Goal: Task Accomplishment & Management: Use online tool/utility

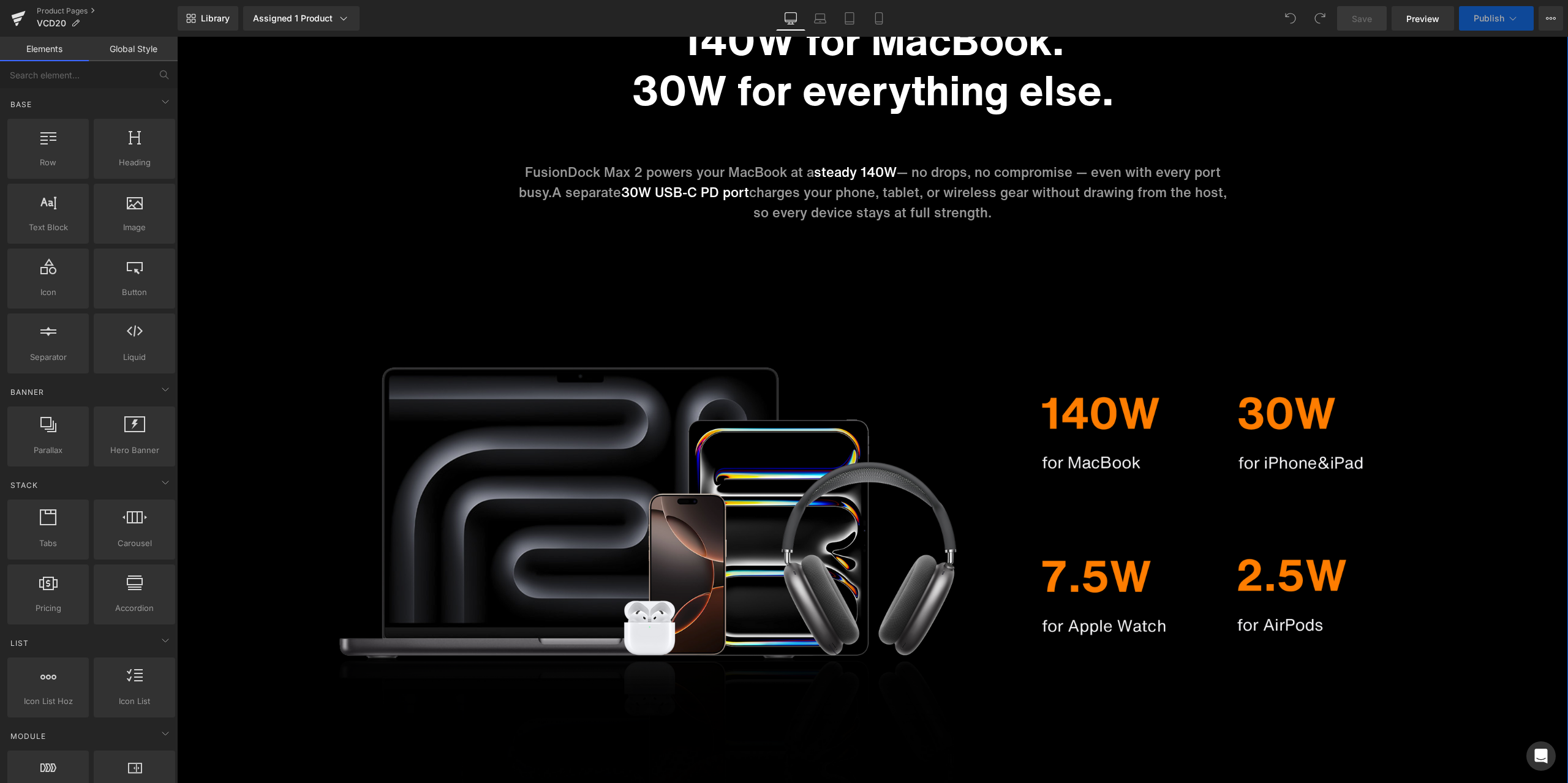
scroll to position [6276, 0]
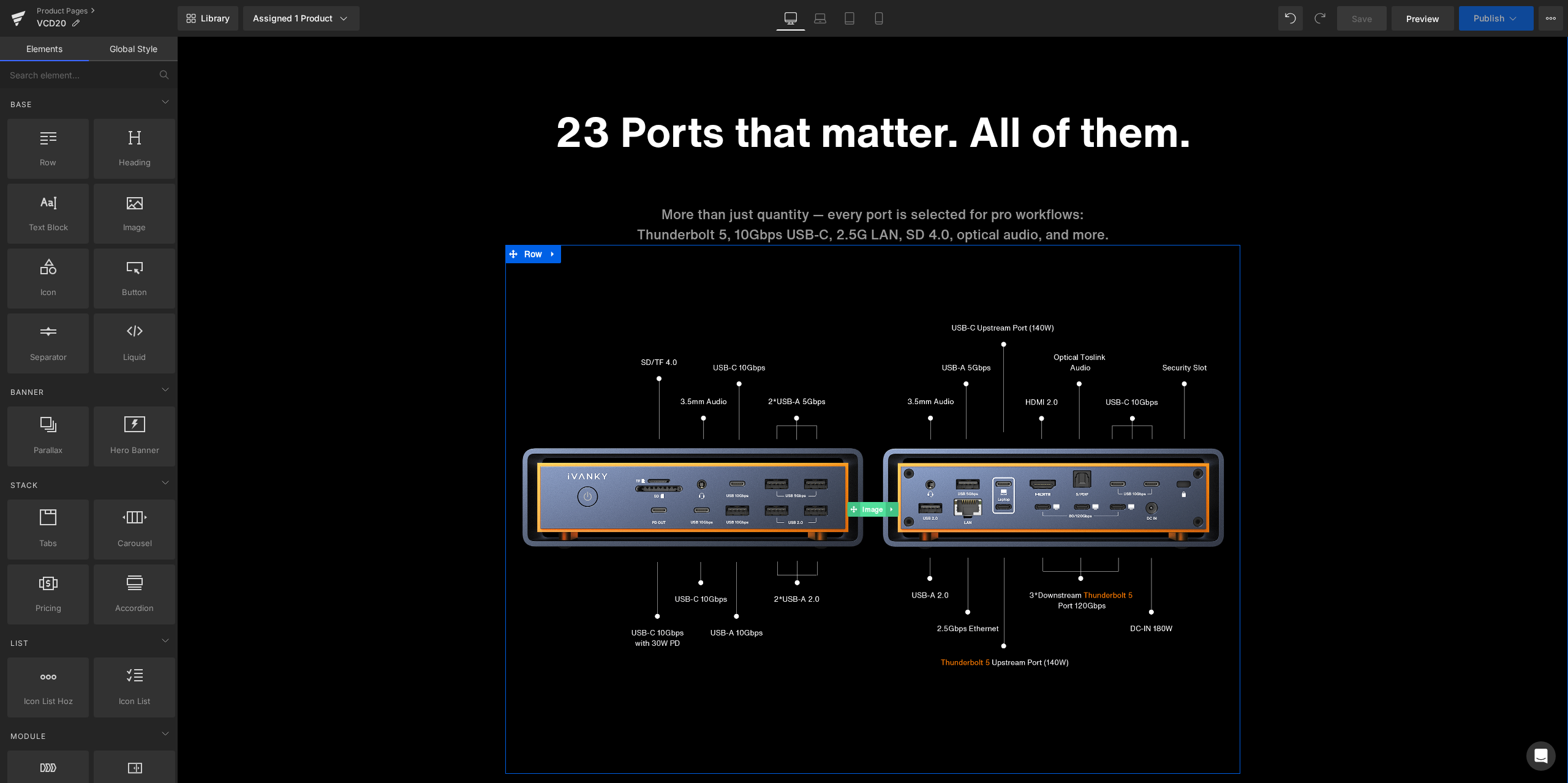
click at [868, 509] on span "Image" at bounding box center [873, 510] width 25 height 15
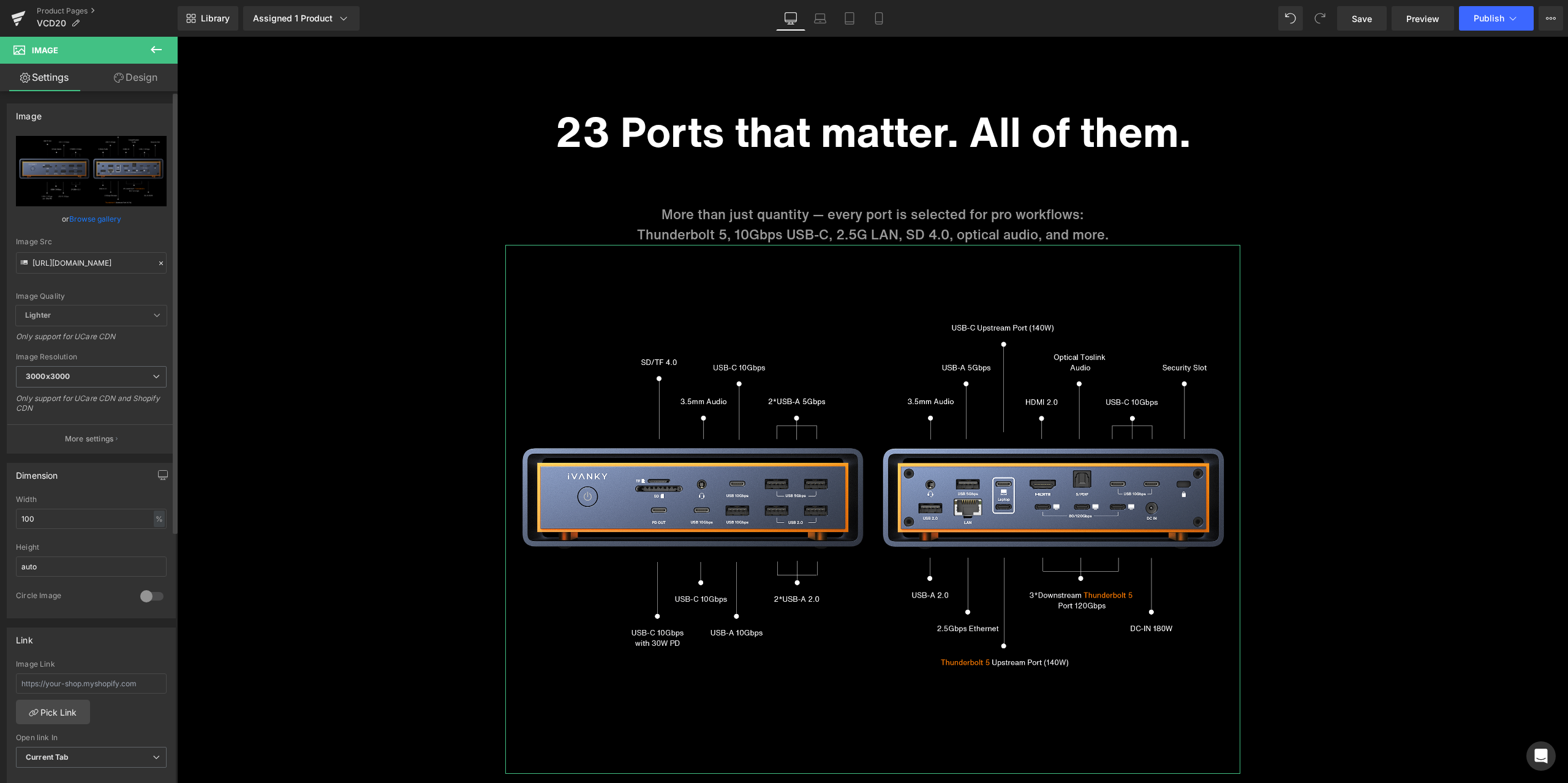
click at [157, 263] on icon at bounding box center [161, 263] width 8 height 8
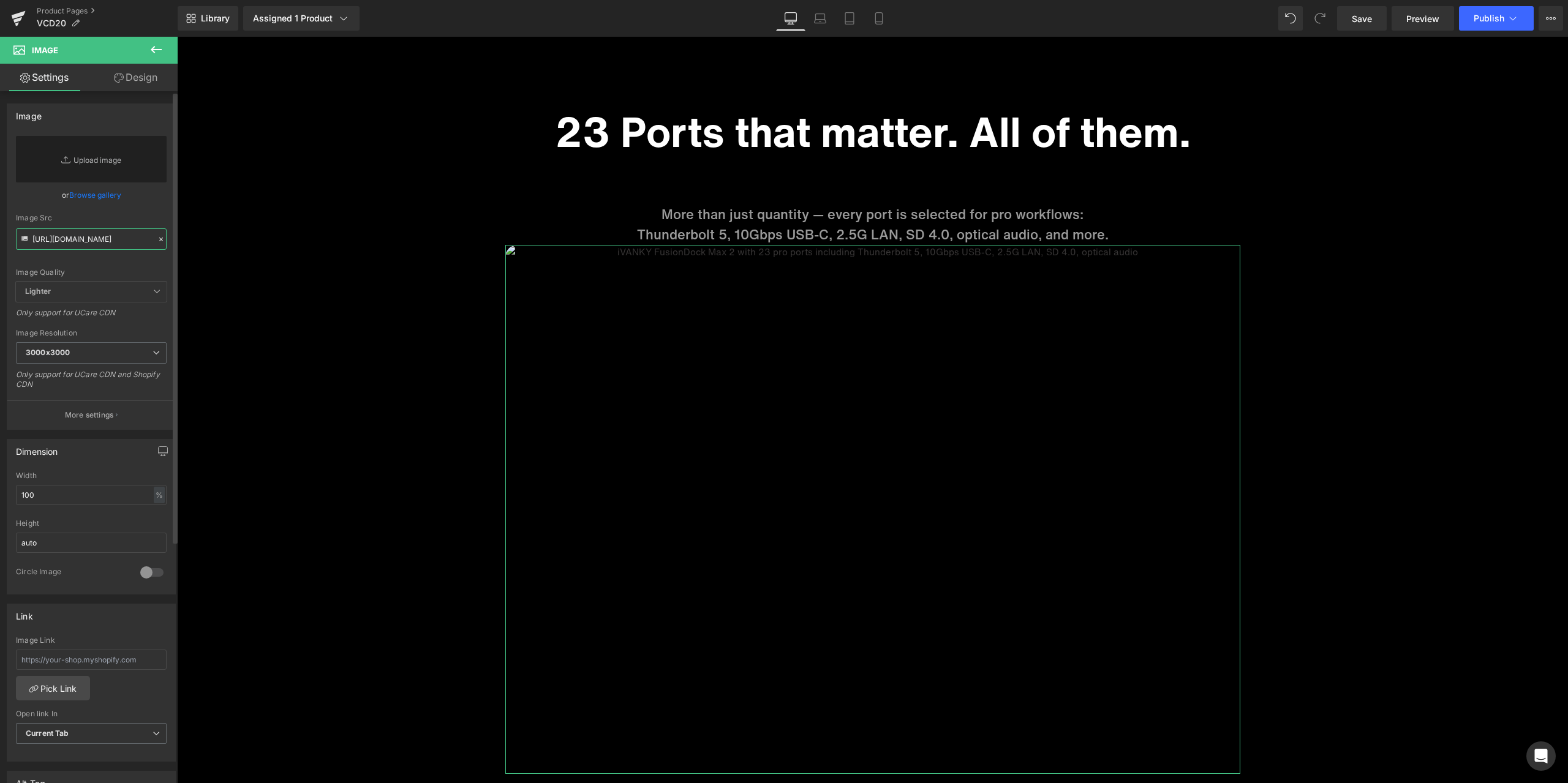
click at [90, 243] on input "[URL][DOMAIN_NAME]" at bounding box center [92, 240] width 151 height 22
paste input "[URL][DOMAIN_NAME]"
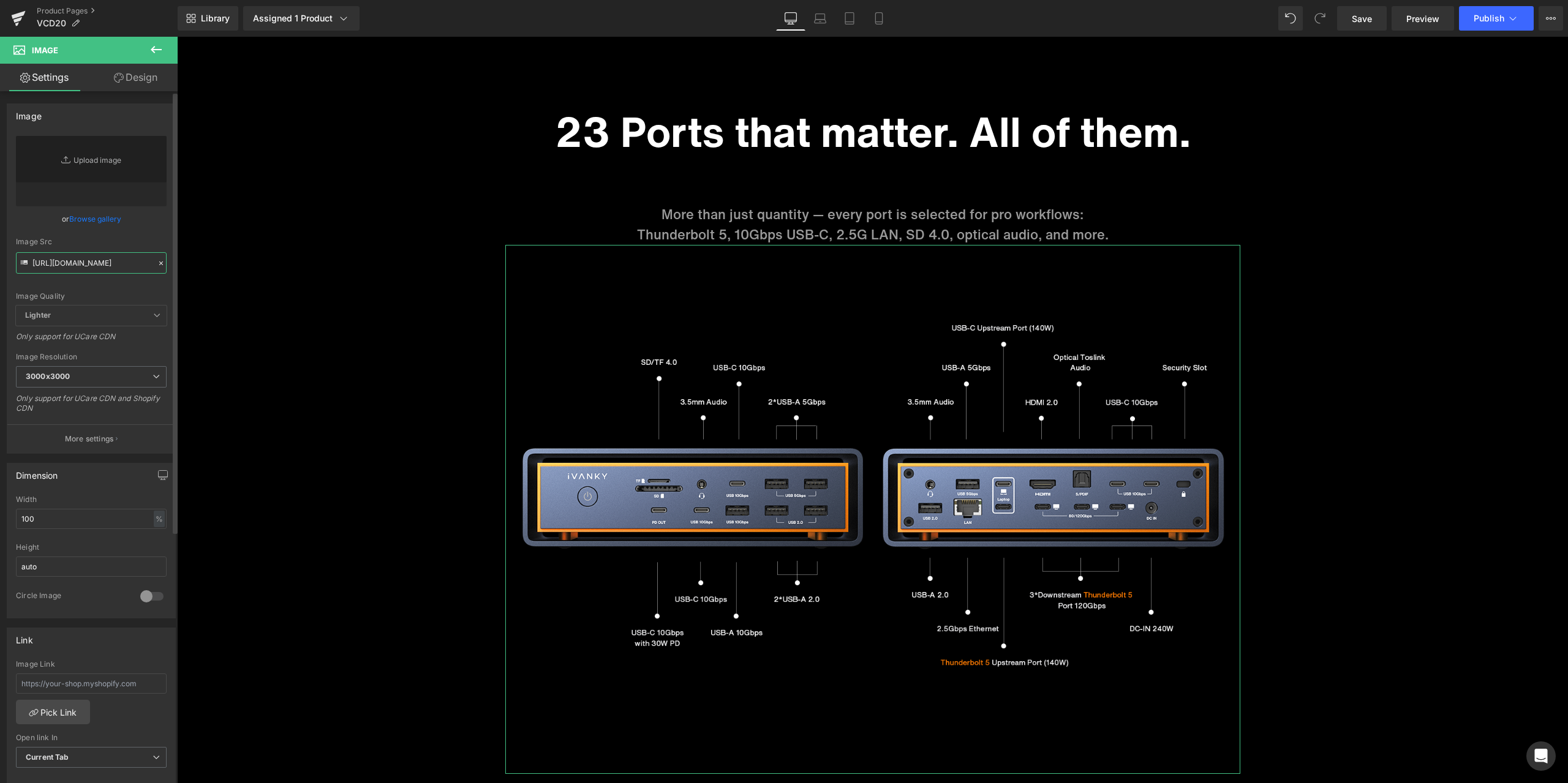
type input "[URL][DOMAIN_NAME]"
click at [154, 238] on div "Image Src" at bounding box center [92, 242] width 151 height 8
click at [889, 24] on link "Mobile" at bounding box center [878, 18] width 29 height 25
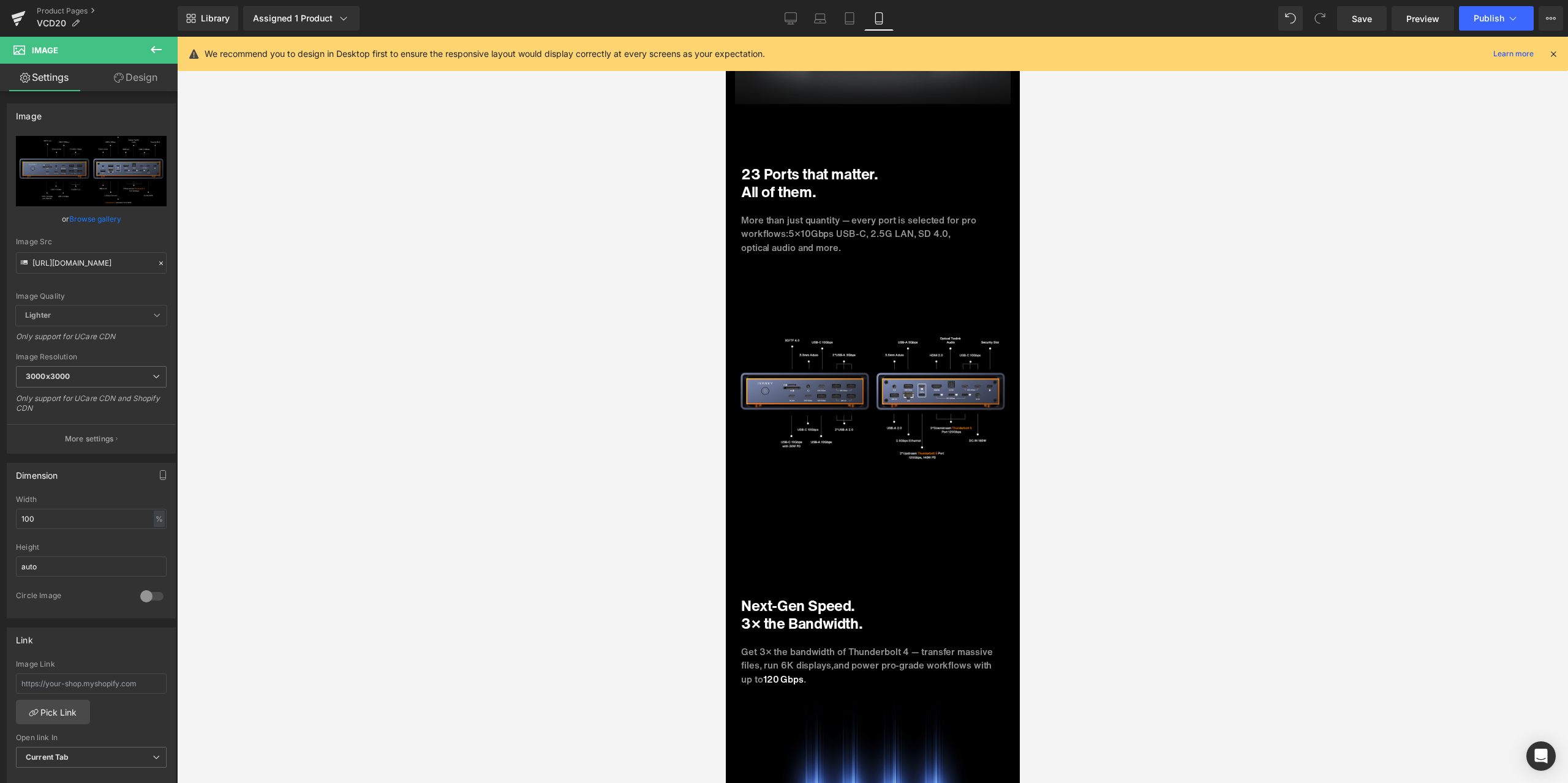
scroll to position [4104, 0]
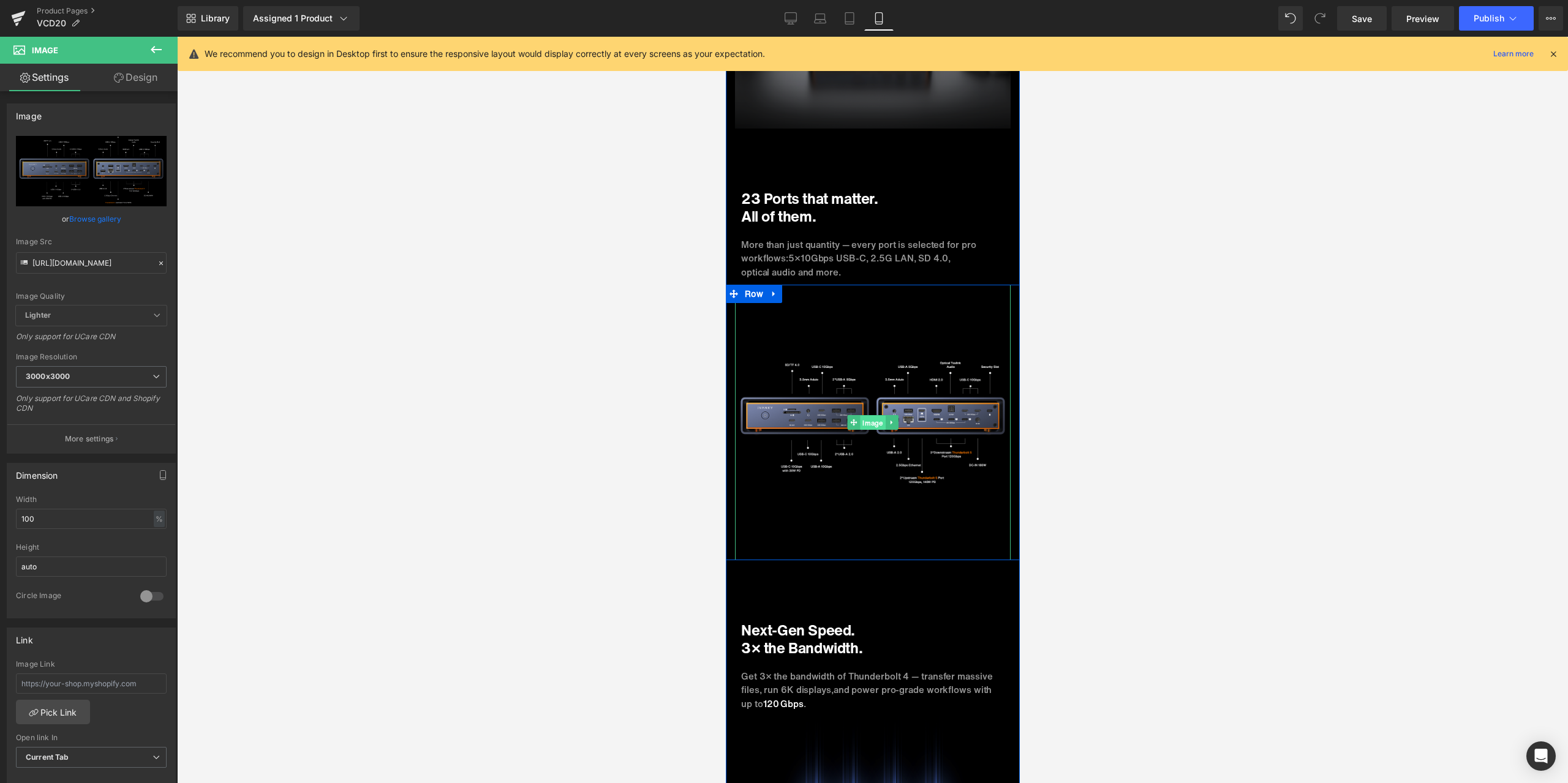
click at [866, 422] on span "Image" at bounding box center [872, 423] width 25 height 15
click at [157, 264] on icon at bounding box center [161, 263] width 8 height 8
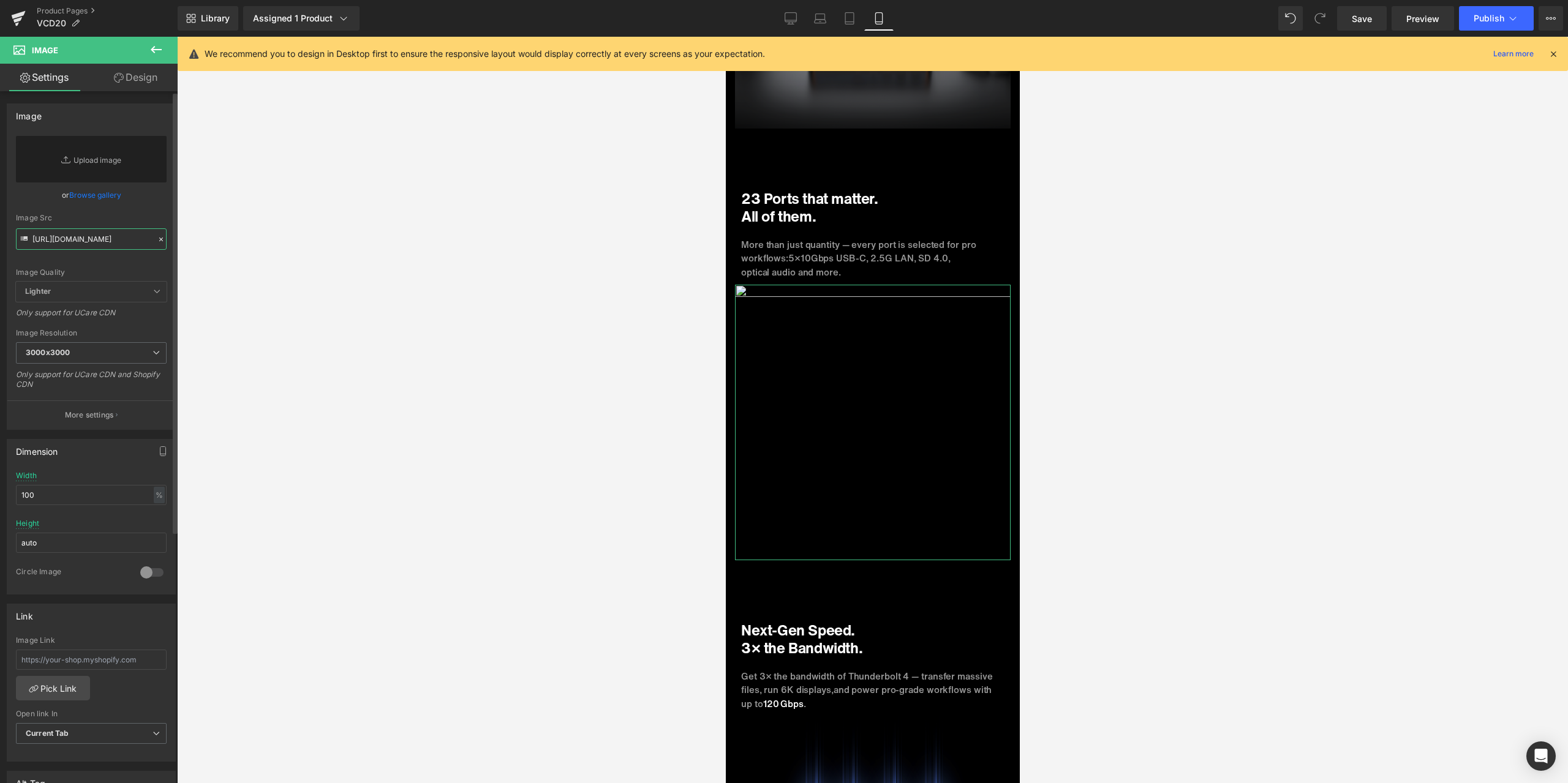
click at [106, 249] on input "[URL][DOMAIN_NAME]" at bounding box center [92, 240] width 151 height 22
paste input "[URL][DOMAIN_NAME]"
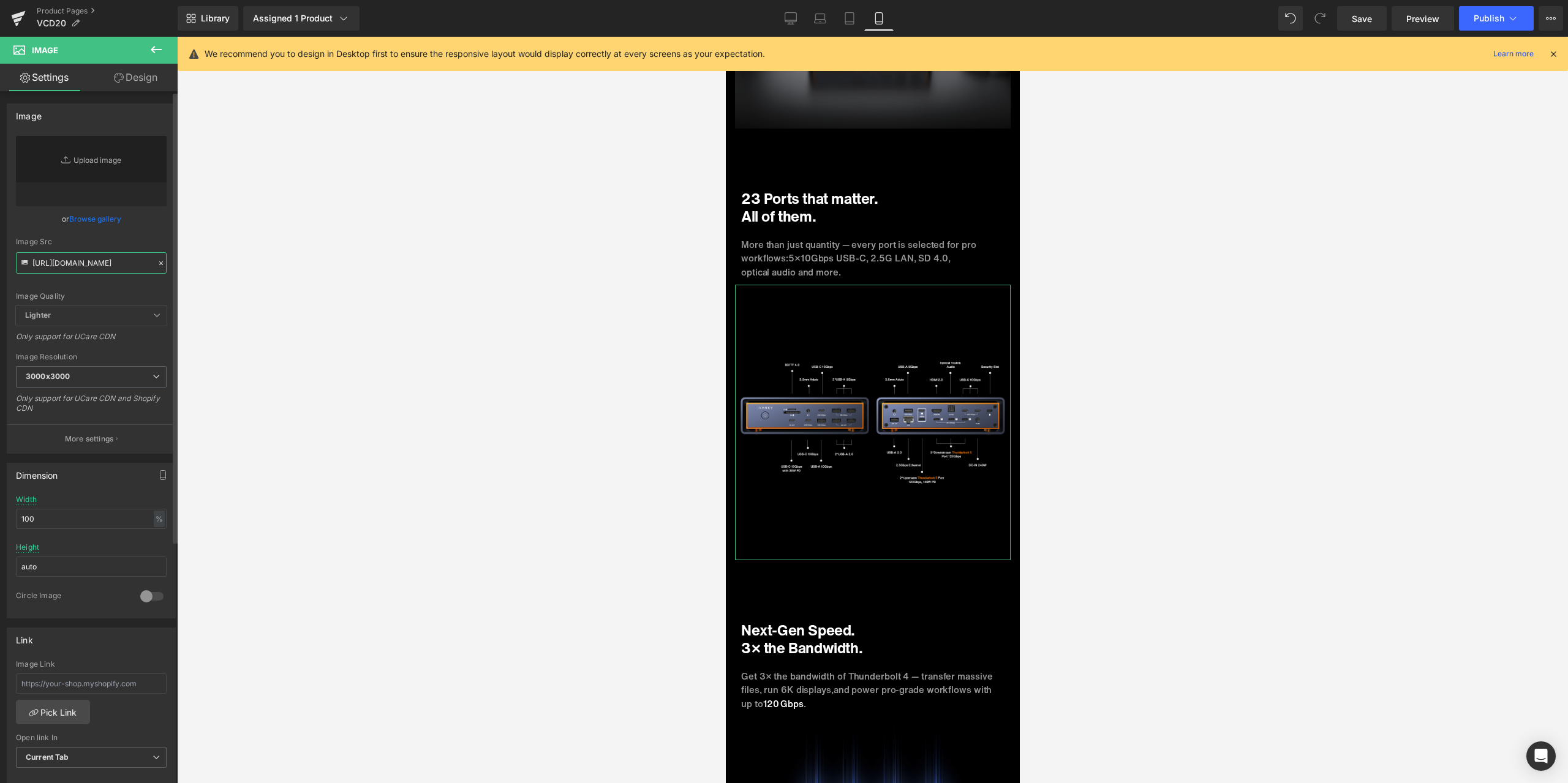
type input "[URL][DOMAIN_NAME]"
click at [147, 227] on div "Image Quality Lighter Lightest Lighter Lighter Lightest Only support for UCare …" at bounding box center [92, 221] width 151 height 170
click at [781, 16] on link "Desktop" at bounding box center [790, 18] width 29 height 25
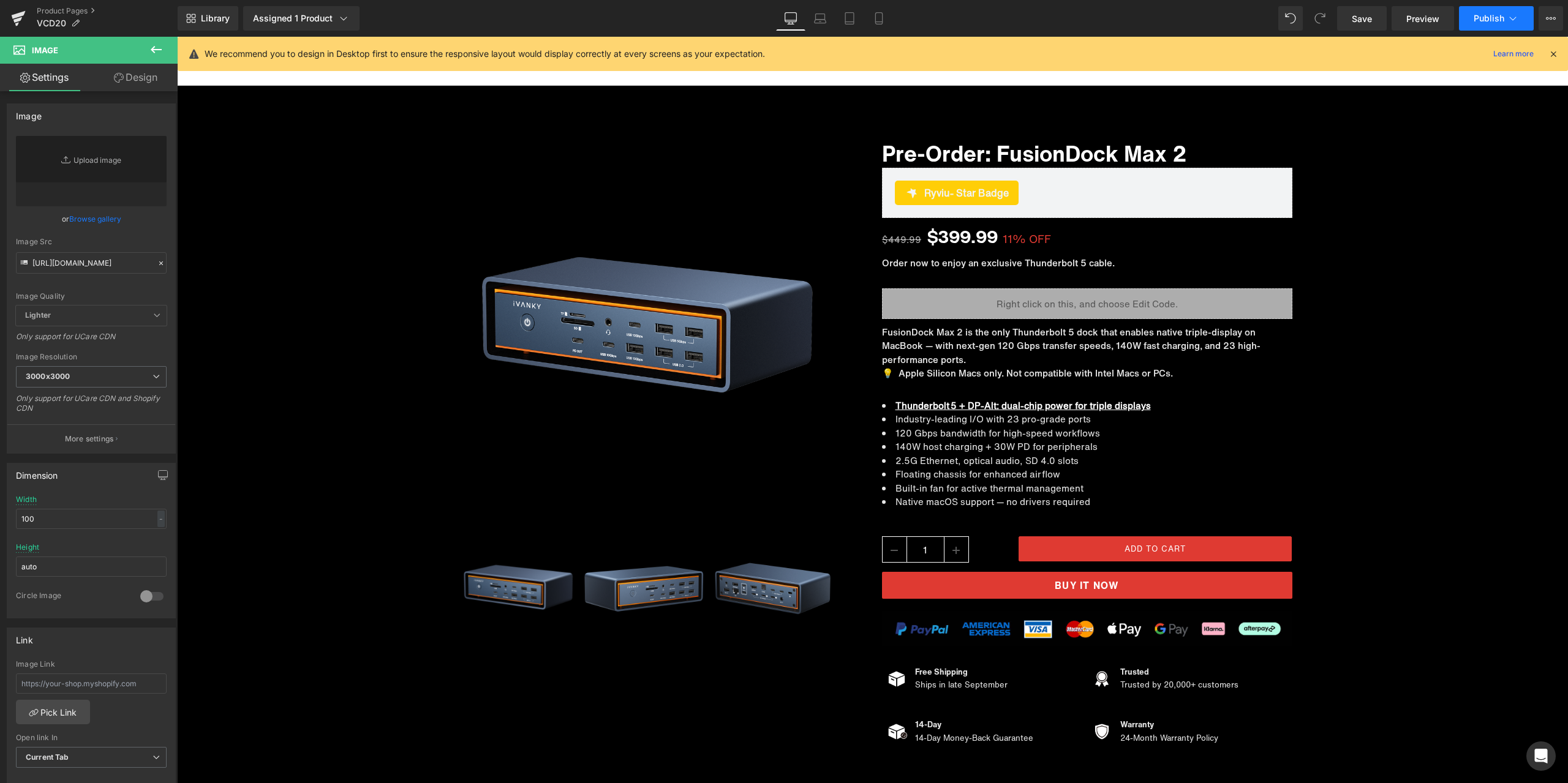
click at [1485, 10] on button "Publish" at bounding box center [1496, 18] width 74 height 25
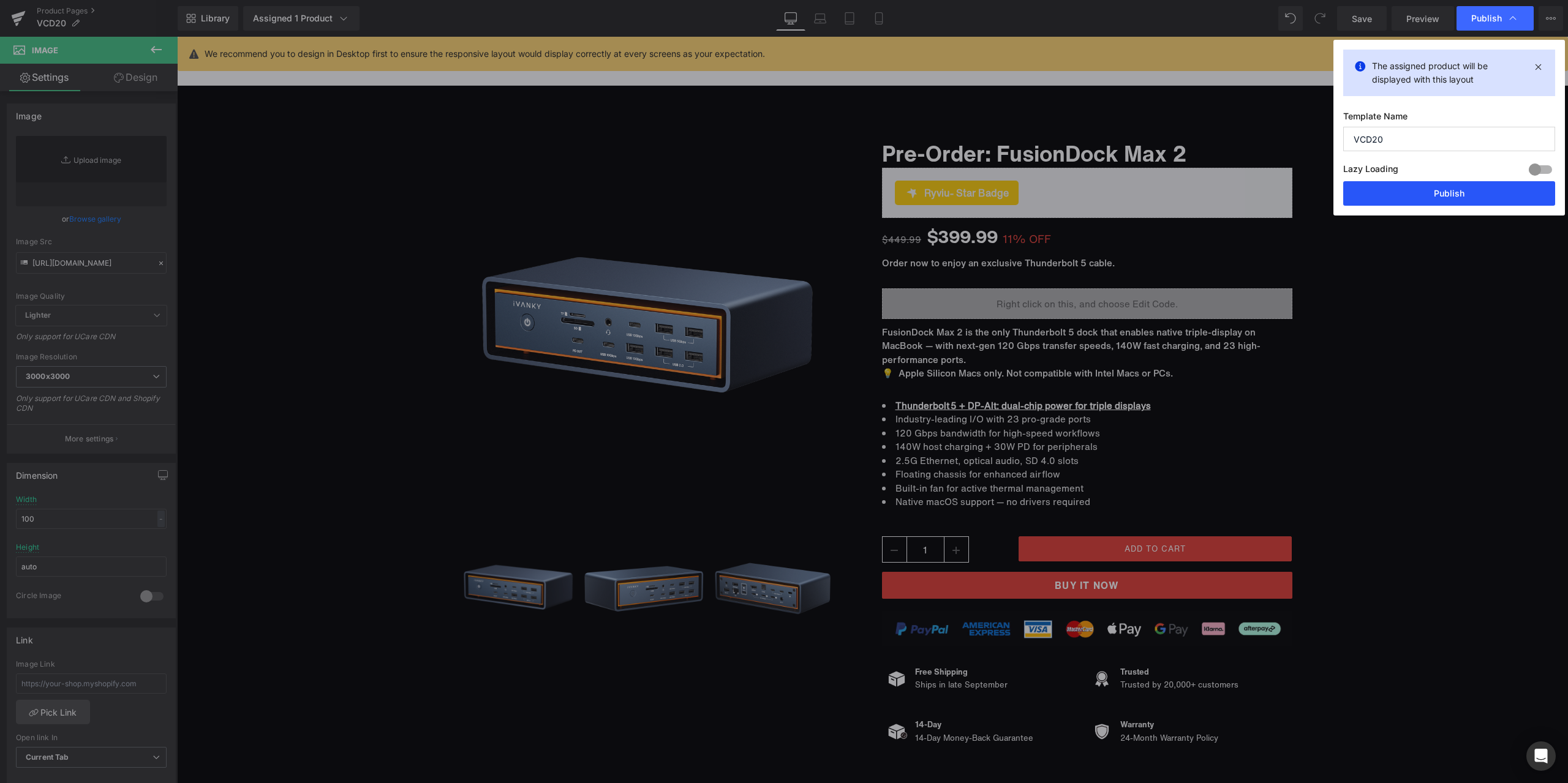
click at [1430, 184] on button "Publish" at bounding box center [1449, 193] width 212 height 25
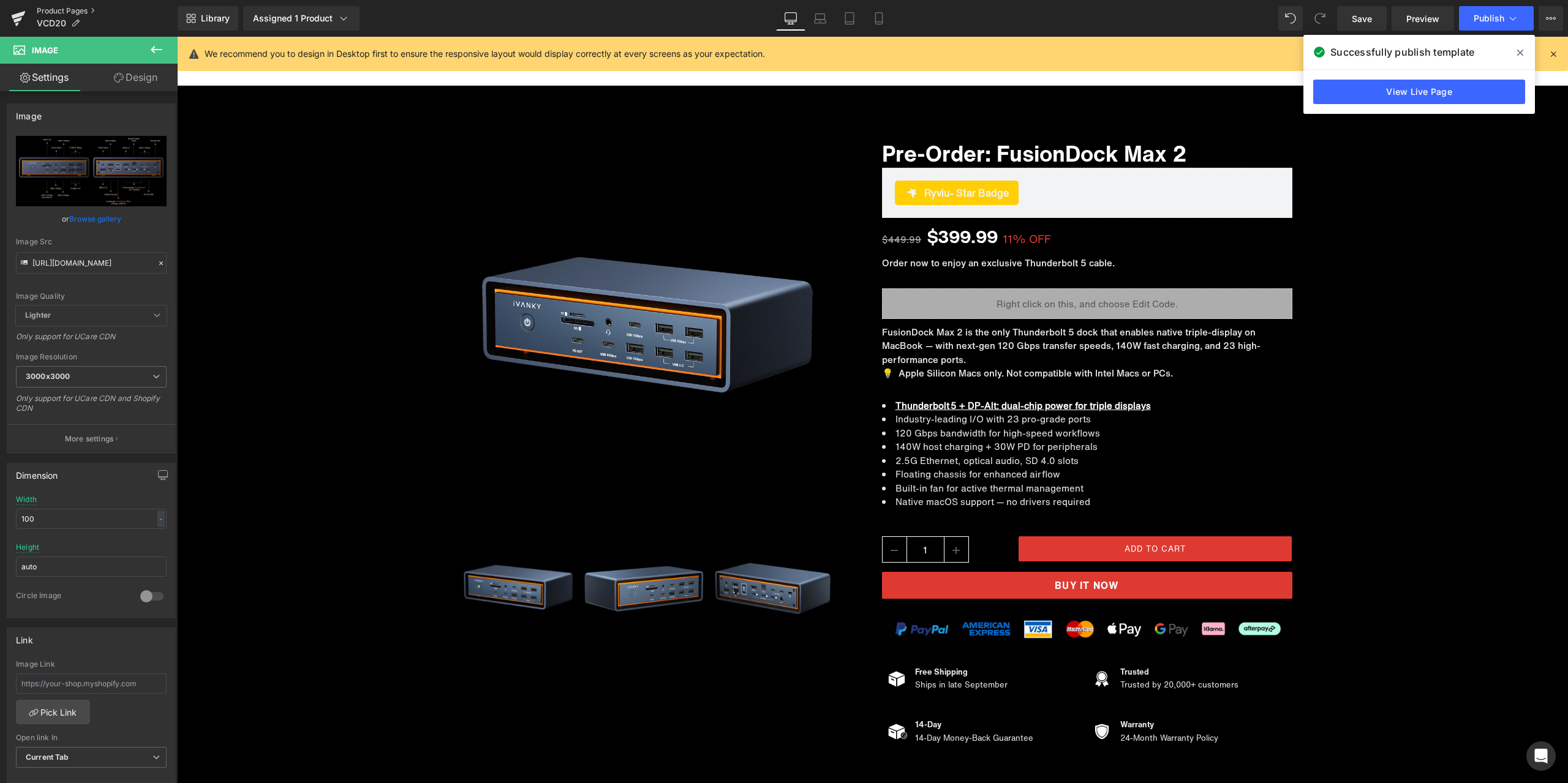
click at [51, 10] on link "Product Pages" at bounding box center [106, 11] width 141 height 10
click at [1519, 52] on icon at bounding box center [1520, 53] width 6 height 6
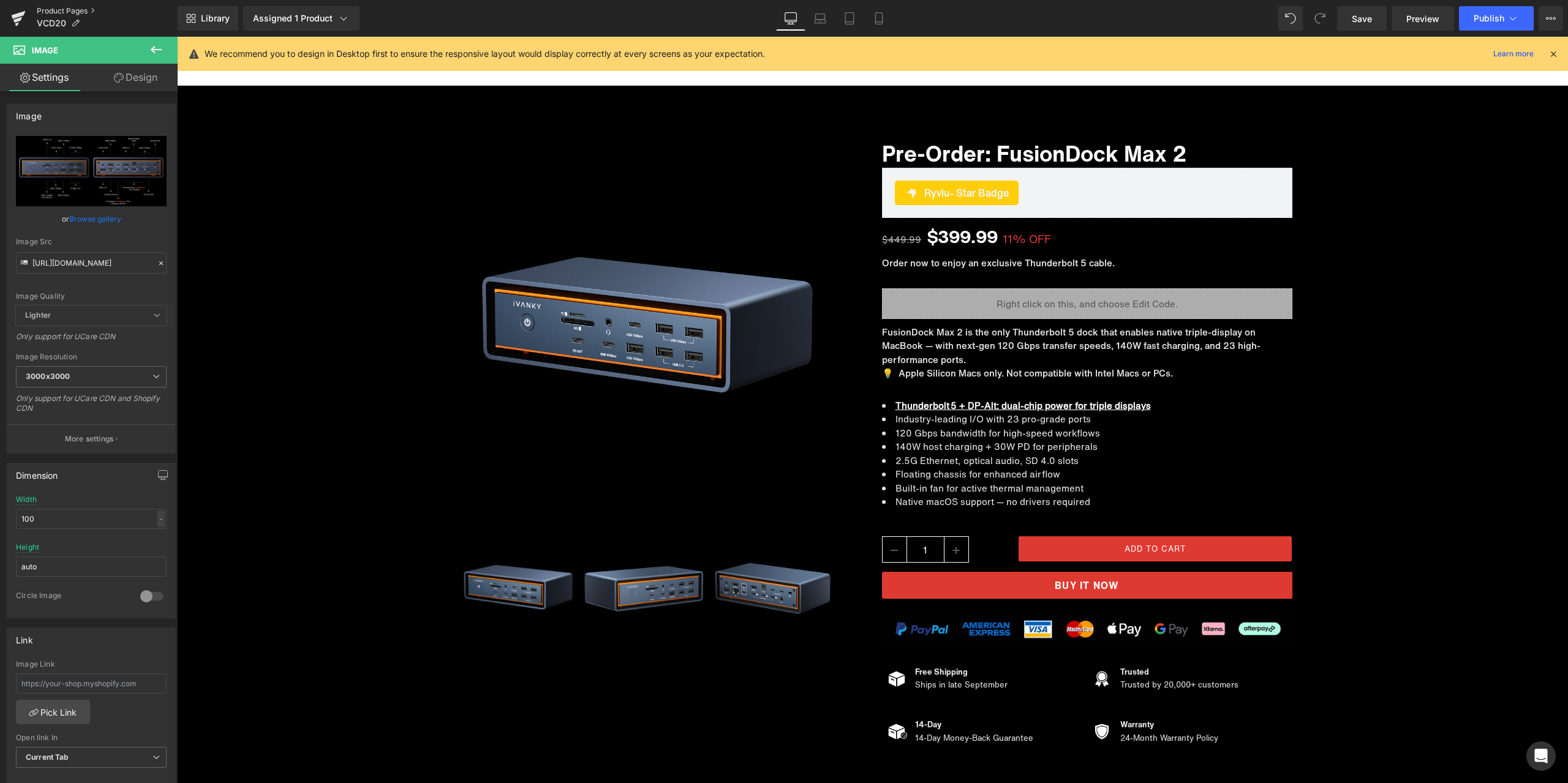
click at [72, 8] on link "Product Pages" at bounding box center [106, 11] width 141 height 10
